Goal: Task Accomplishment & Management: Use online tool/utility

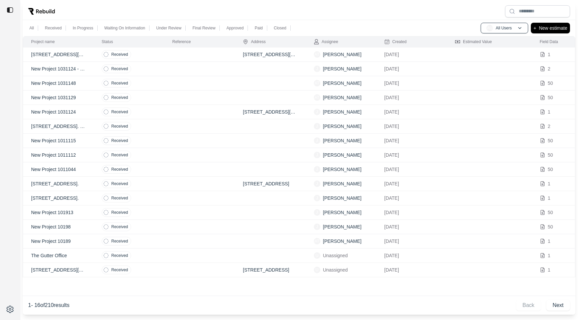
click at [169, 73] on td at bounding box center [199, 69] width 71 height 14
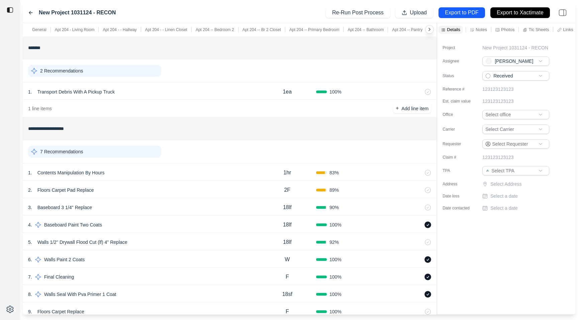
click at [437, 43] on div at bounding box center [437, 169] width 0 height 292
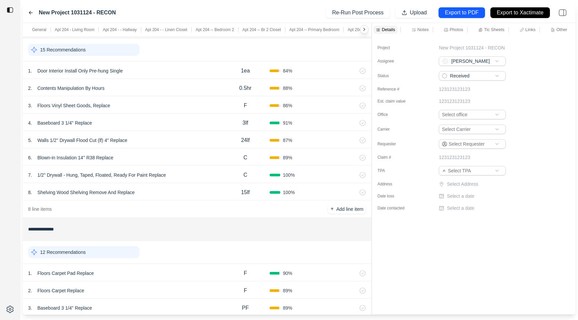
scroll to position [2496, 0]
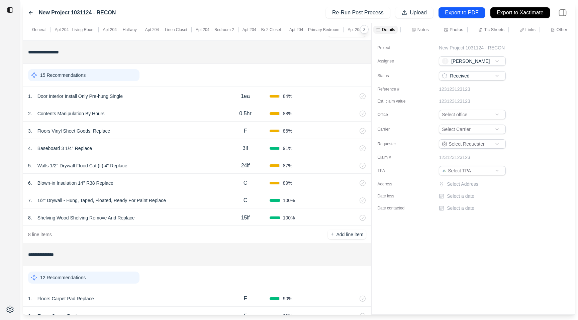
click at [157, 93] on div "1 . Door Interior Install Only Pre-hung Single" at bounding box center [124, 96] width 193 height 9
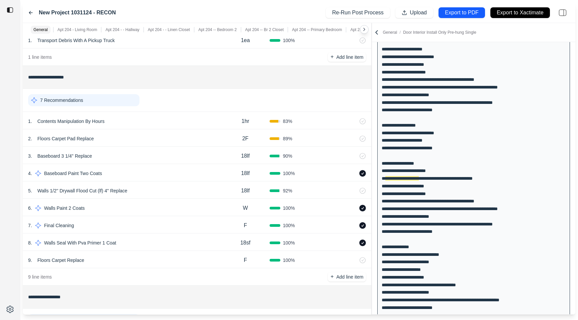
scroll to position [54, 0]
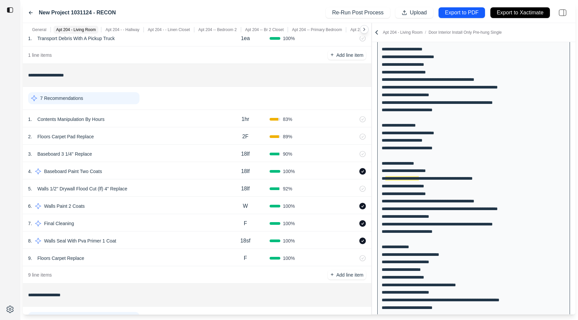
click at [190, 171] on div "4 . Baseboard Paint Two Coats" at bounding box center [124, 171] width 193 height 9
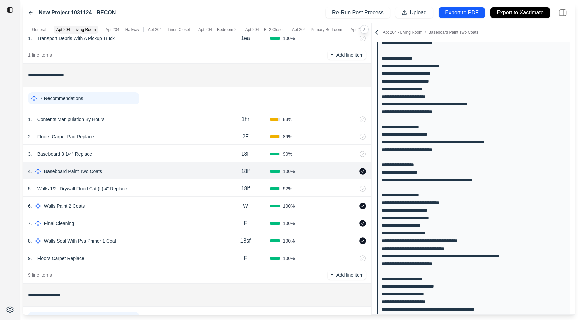
click at [190, 152] on div "3 . Baseboard 3 1/4'' Replace" at bounding box center [124, 154] width 193 height 9
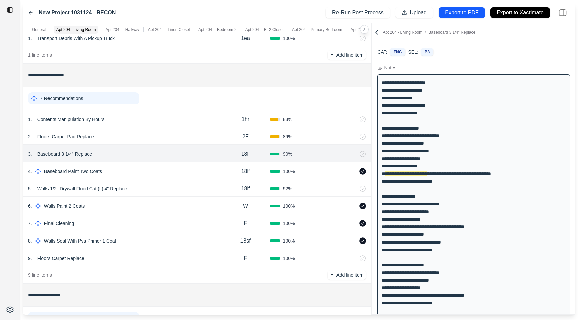
scroll to position [13, 0]
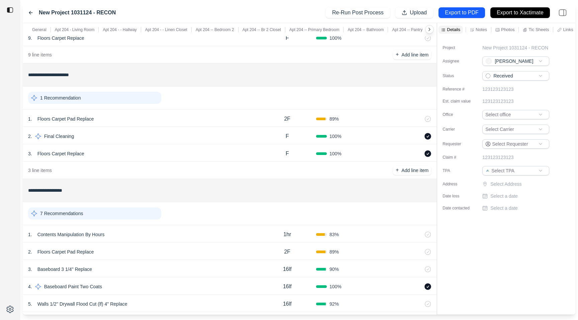
scroll to position [514, 0]
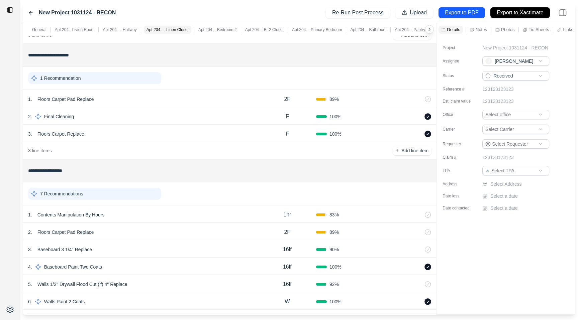
click at [212, 130] on div "3 . Floors Carpet Replace" at bounding box center [143, 133] width 230 height 9
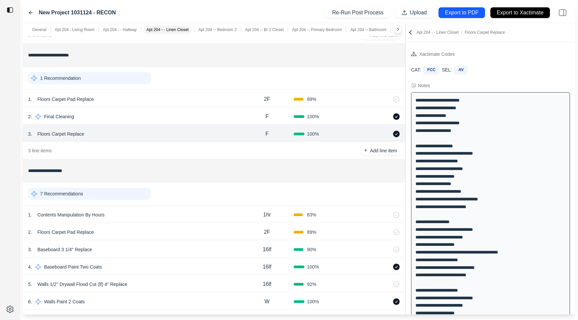
click at [394, 71] on div "1 Recommendation" at bounding box center [214, 78] width 382 height 23
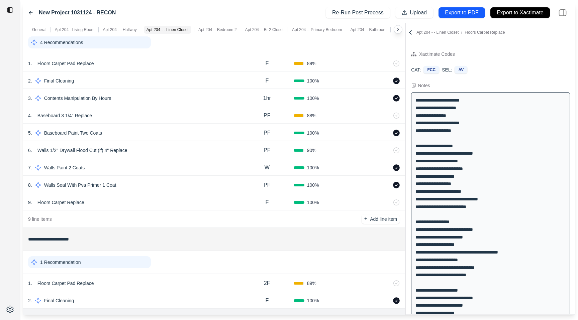
scroll to position [0, 0]
